Goal: Task Accomplishment & Management: Use online tool/utility

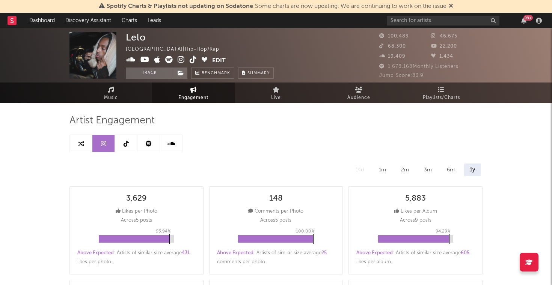
select select "6m"
click at [118, 98] on link "Music" at bounding box center [110, 93] width 83 height 21
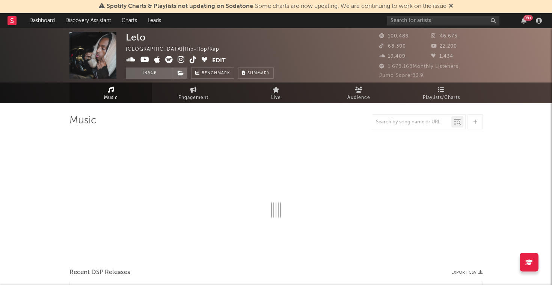
select select "6m"
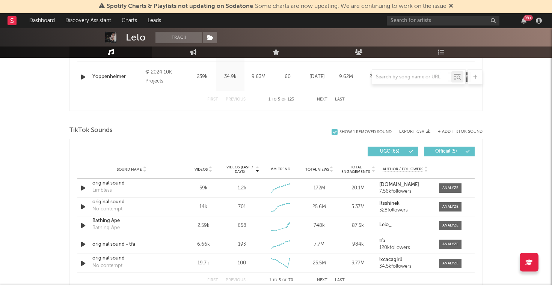
scroll to position [453, 0]
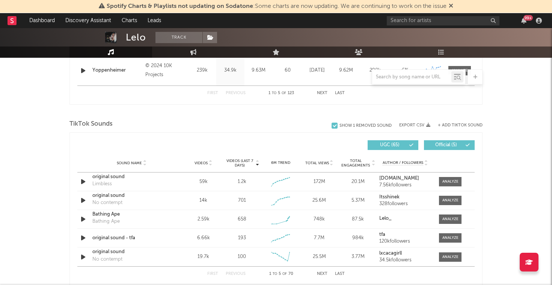
click at [424, 108] on div at bounding box center [275, 112] width 413 height 11
click at [423, 78] on input "text" at bounding box center [411, 77] width 79 height 6
click at [478, 125] on button "+ Add TikTok Sound" at bounding box center [460, 126] width 45 height 4
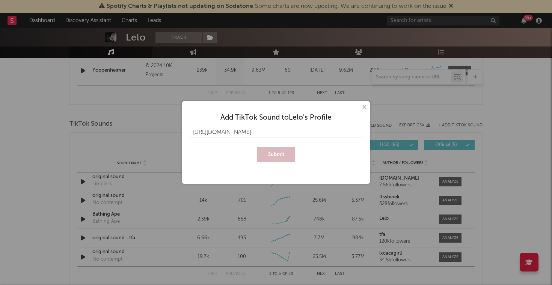
scroll to position [0, 114]
type input "[URL][DOMAIN_NAME]"
click at [274, 154] on button "Submit" at bounding box center [276, 154] width 38 height 15
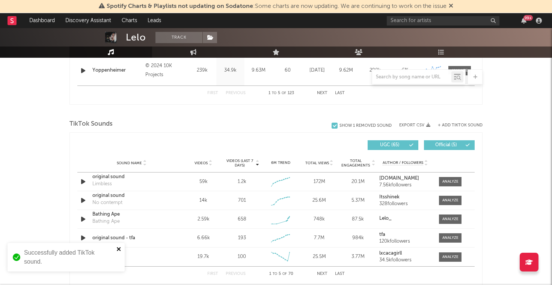
click at [121, 248] on icon "close" at bounding box center [118, 249] width 5 height 6
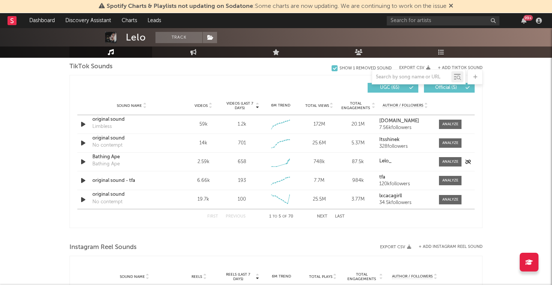
scroll to position [509, 0]
click at [327, 216] on button "Next" at bounding box center [322, 218] width 11 height 4
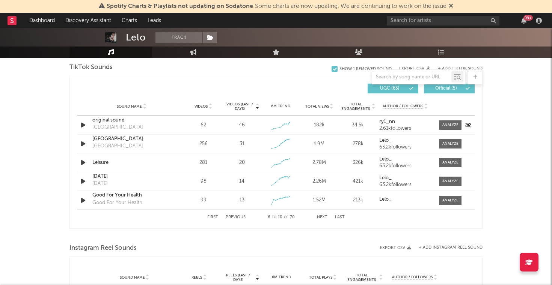
click at [86, 127] on icon "button" at bounding box center [83, 125] width 8 height 9
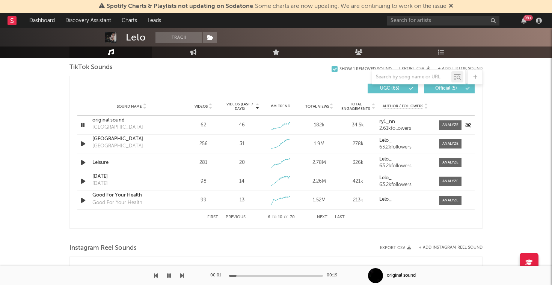
click at [86, 127] on icon "button" at bounding box center [82, 125] width 7 height 9
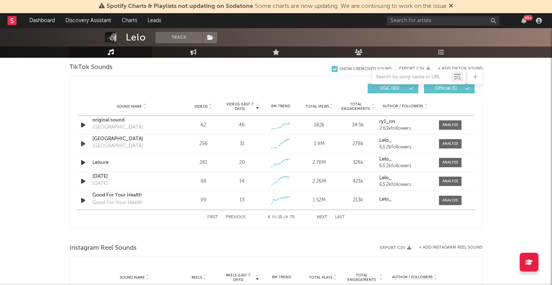
click at [216, 218] on button "First" at bounding box center [212, 218] width 11 height 4
